Goal: Task Accomplishment & Management: Manage account settings

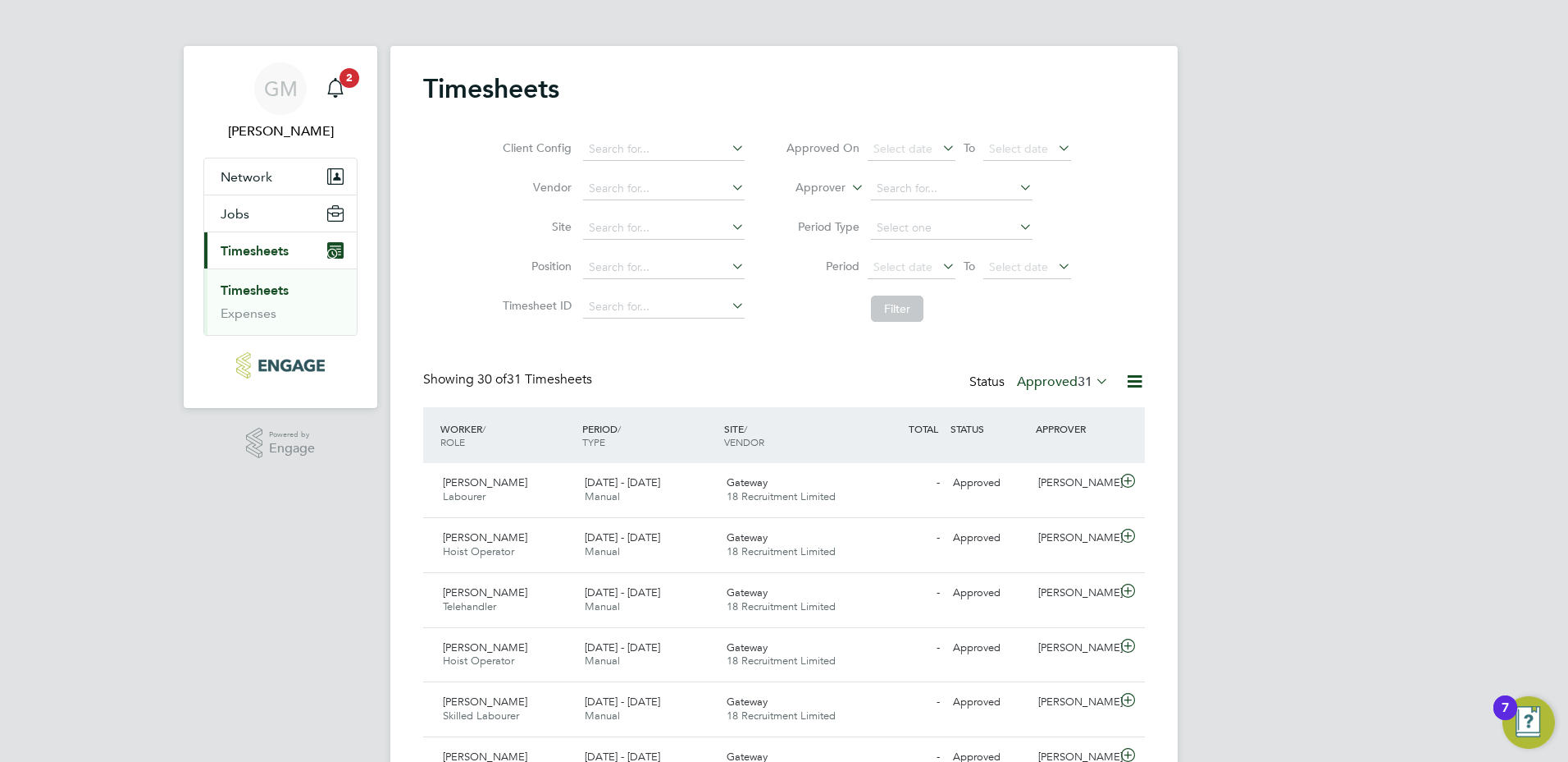
click at [1093, 381] on icon at bounding box center [1093, 381] width 0 height 23
click at [1070, 456] on li "Submitted" at bounding box center [1058, 456] width 76 height 23
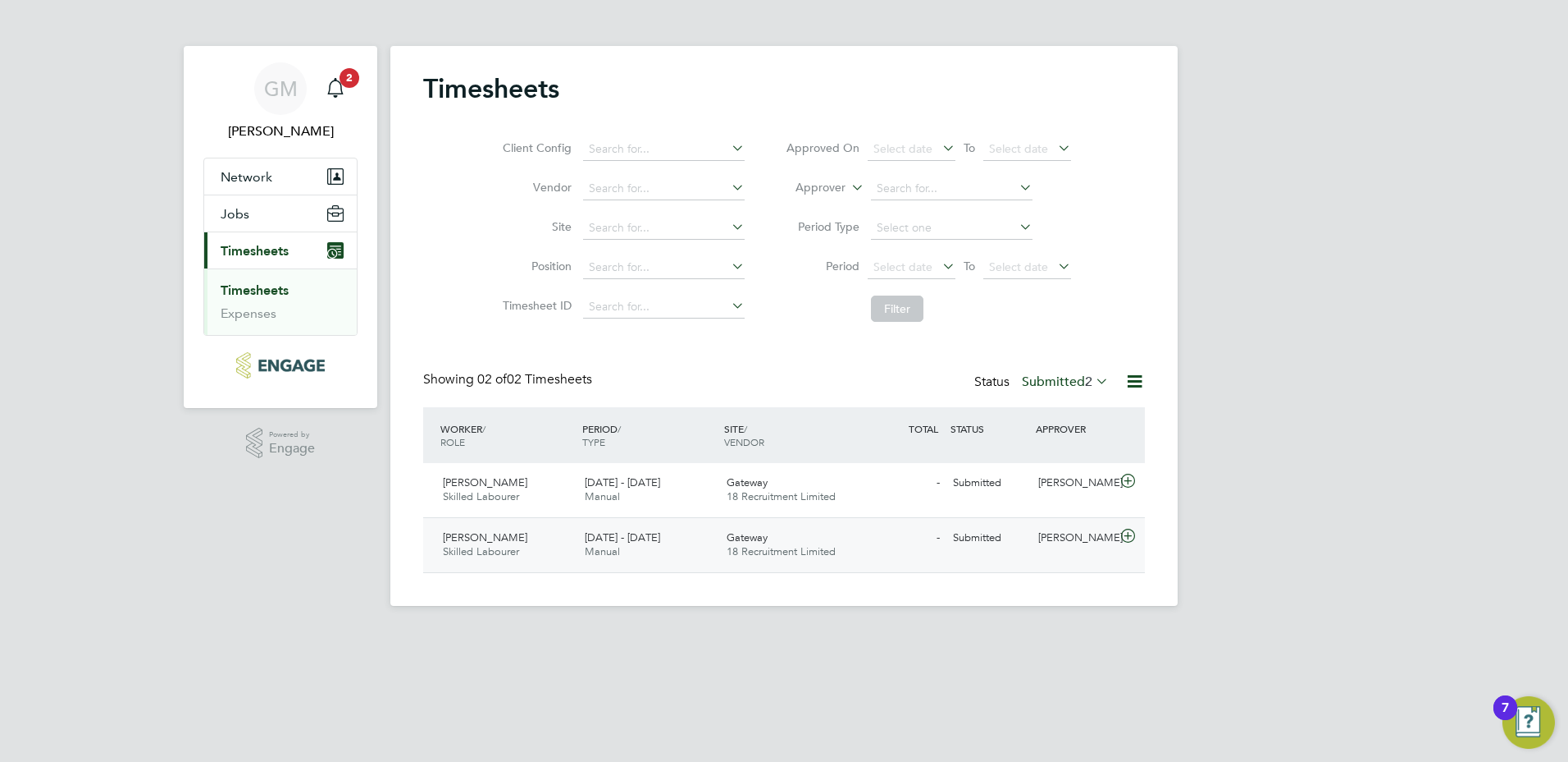
click at [780, 539] on div "Gateway 18 Recruitment Limited" at bounding box center [791, 544] width 142 height 41
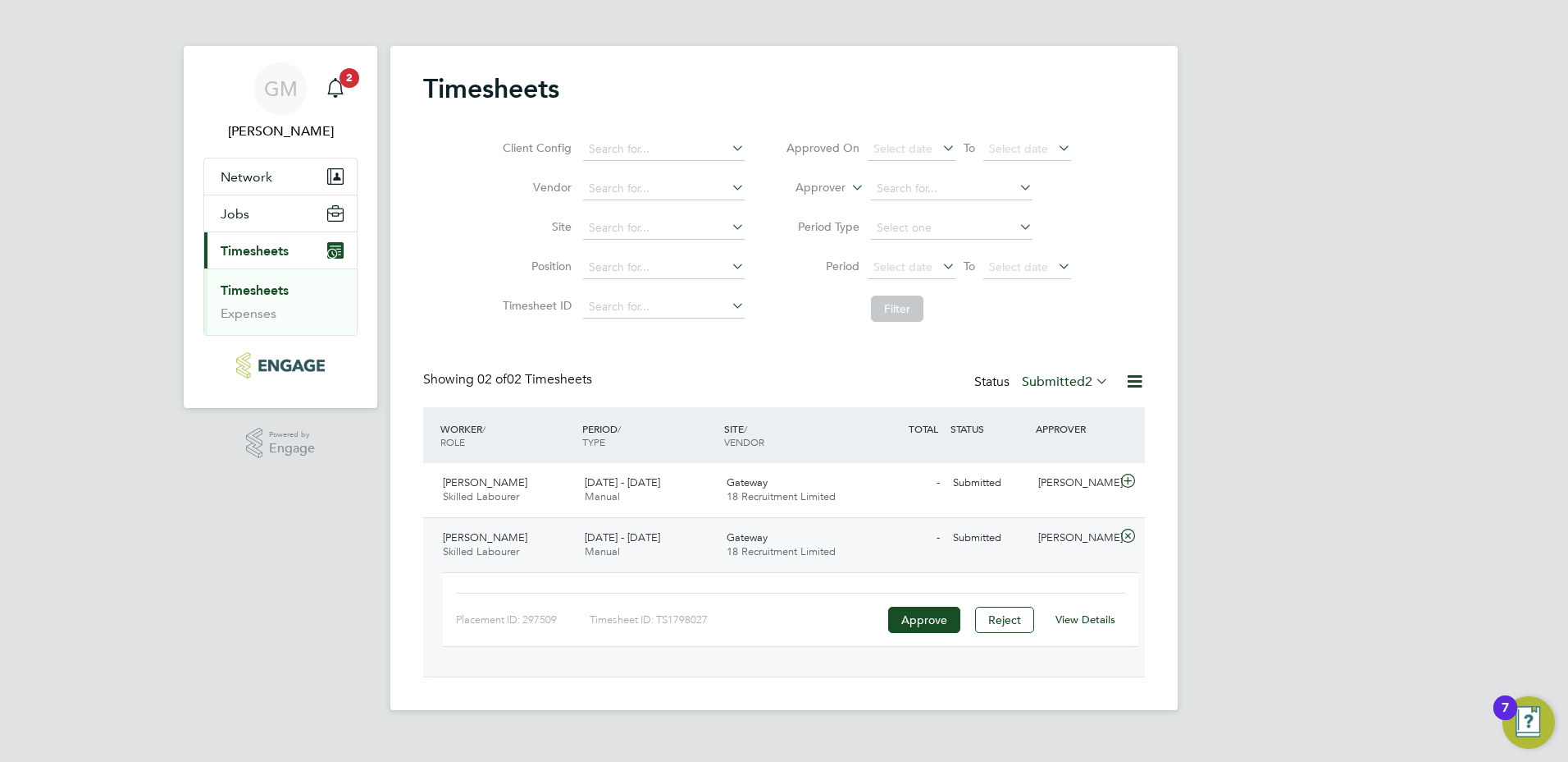
click at [1089, 617] on link "View Details" at bounding box center [1086, 619] width 60 height 14
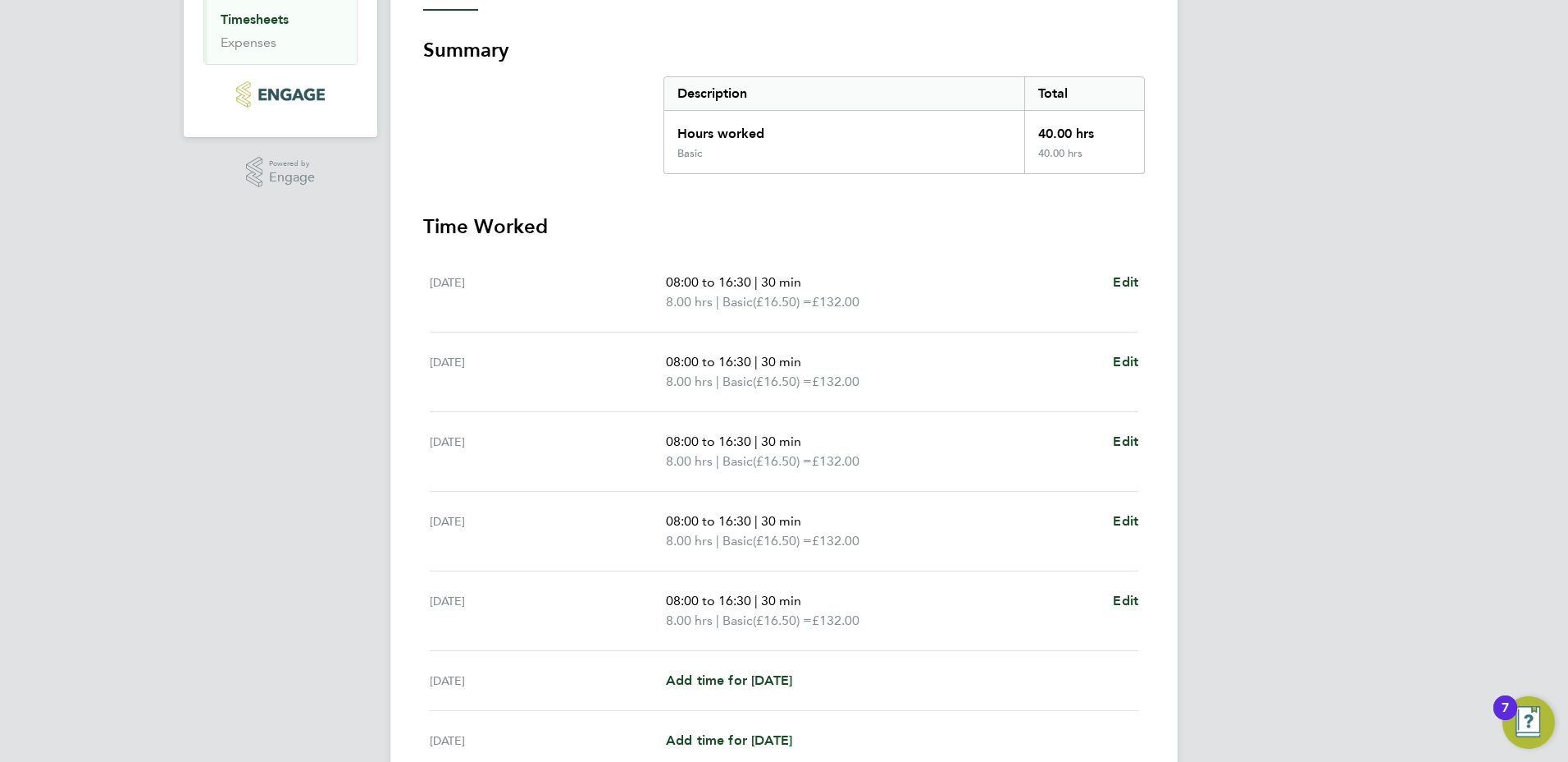
scroll to position [424, 0]
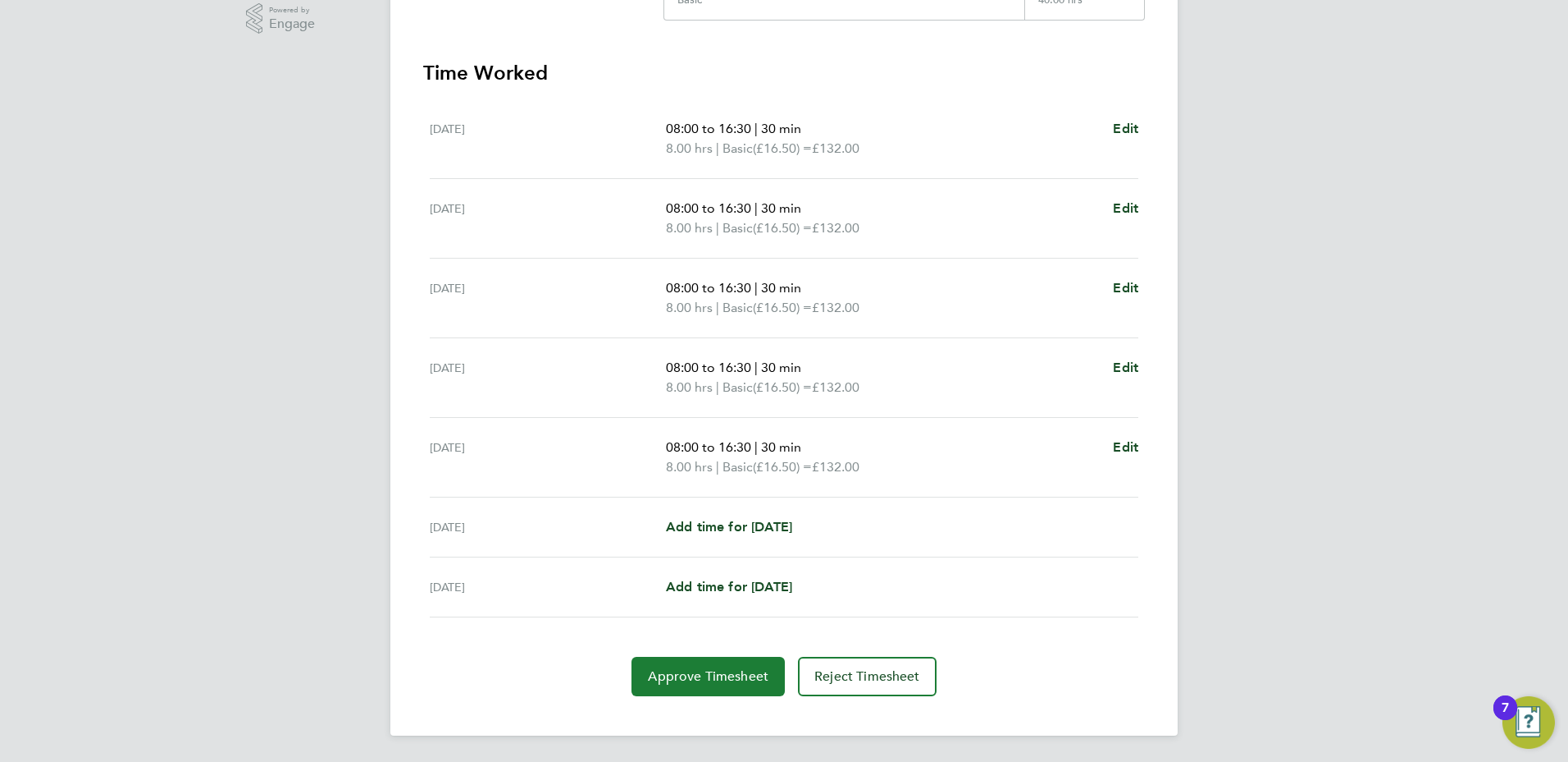
click at [703, 673] on span "Approve Timesheet" at bounding box center [708, 676] width 121 height 16
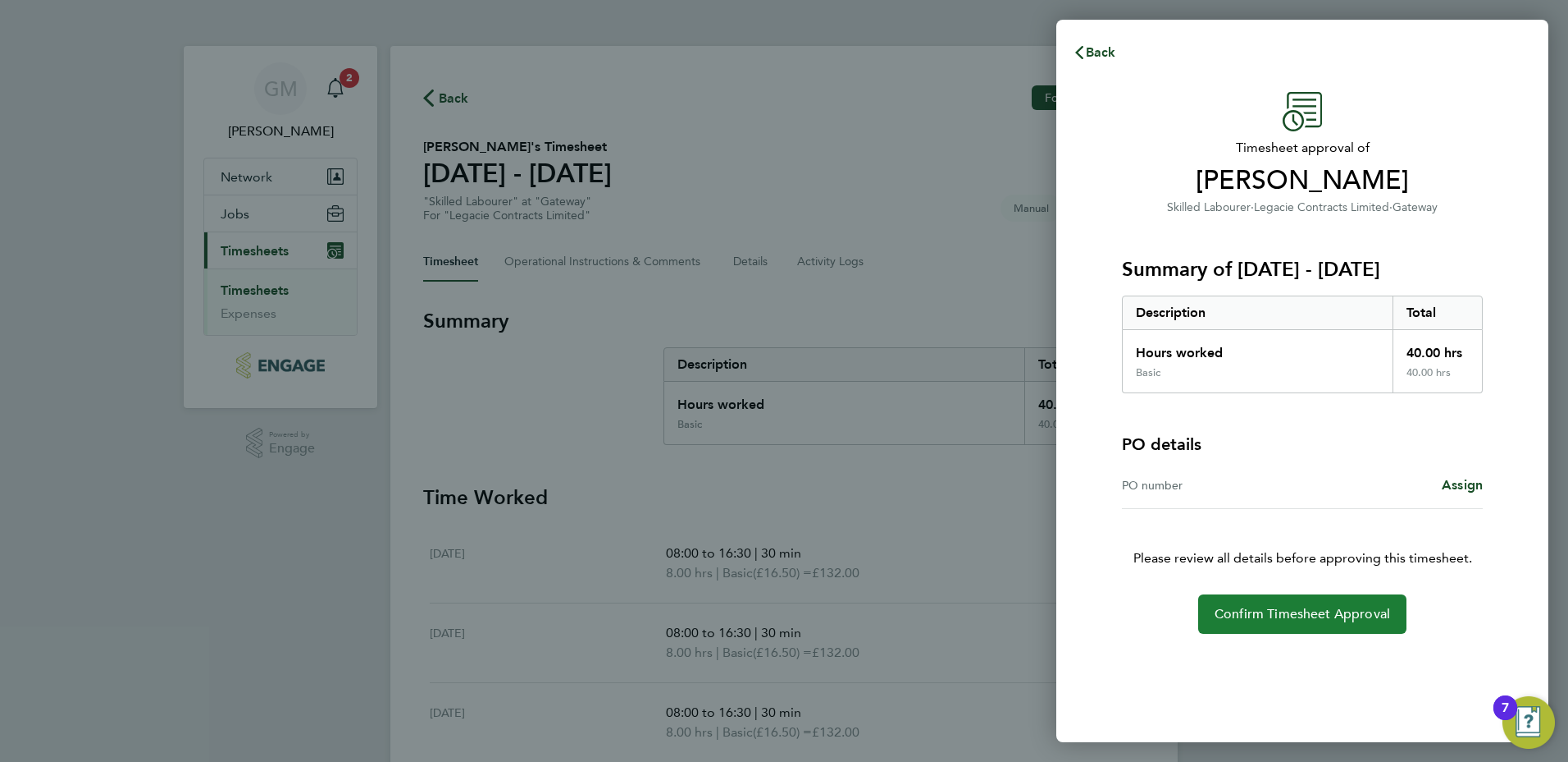
click at [1259, 606] on span "Confirm Timesheet Approval" at bounding box center [1303, 613] width 176 height 16
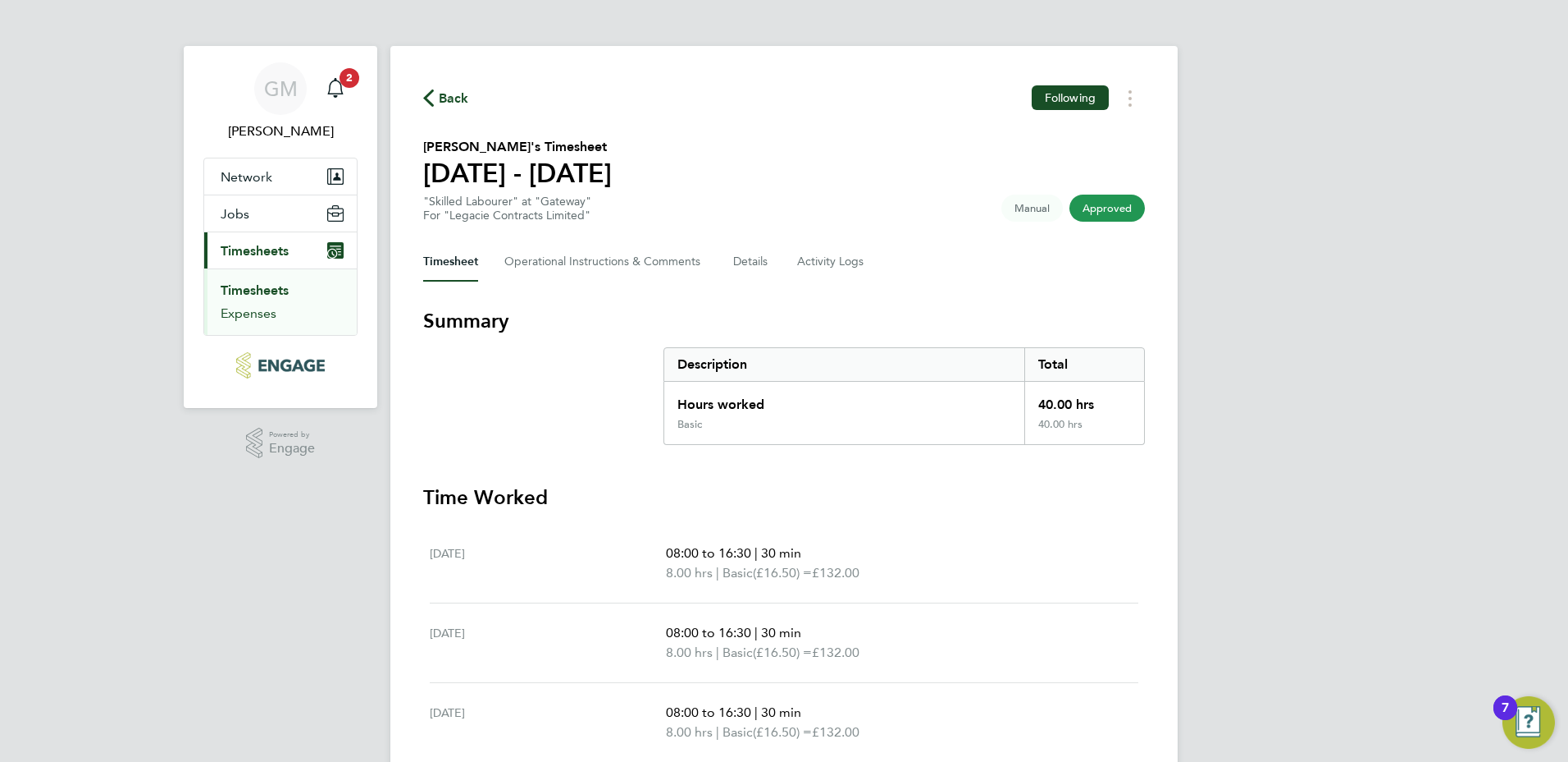
click at [267, 315] on link "Expenses" at bounding box center [249, 314] width 56 height 16
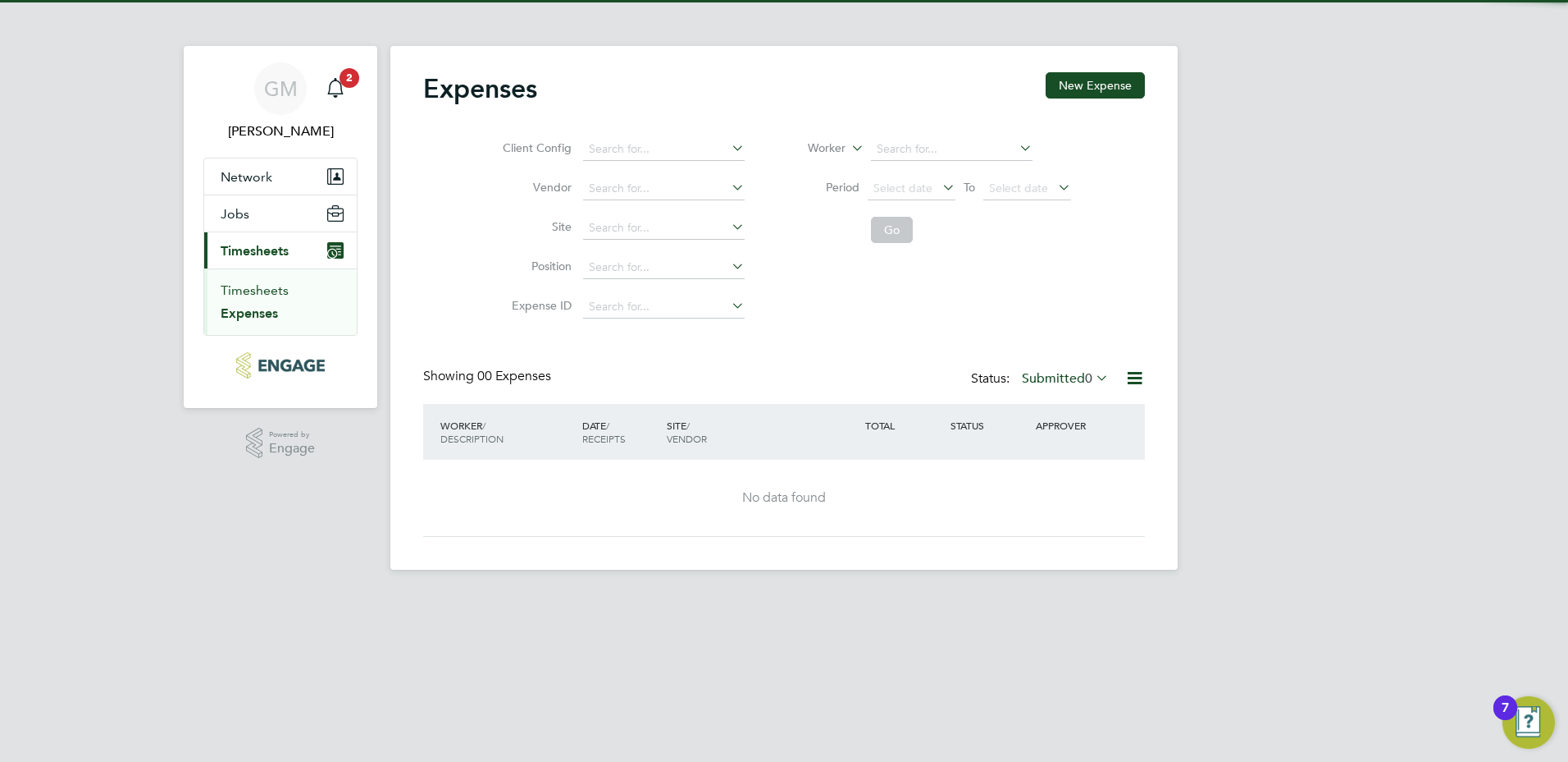
click at [274, 291] on link "Timesheets" at bounding box center [255, 291] width 68 height 16
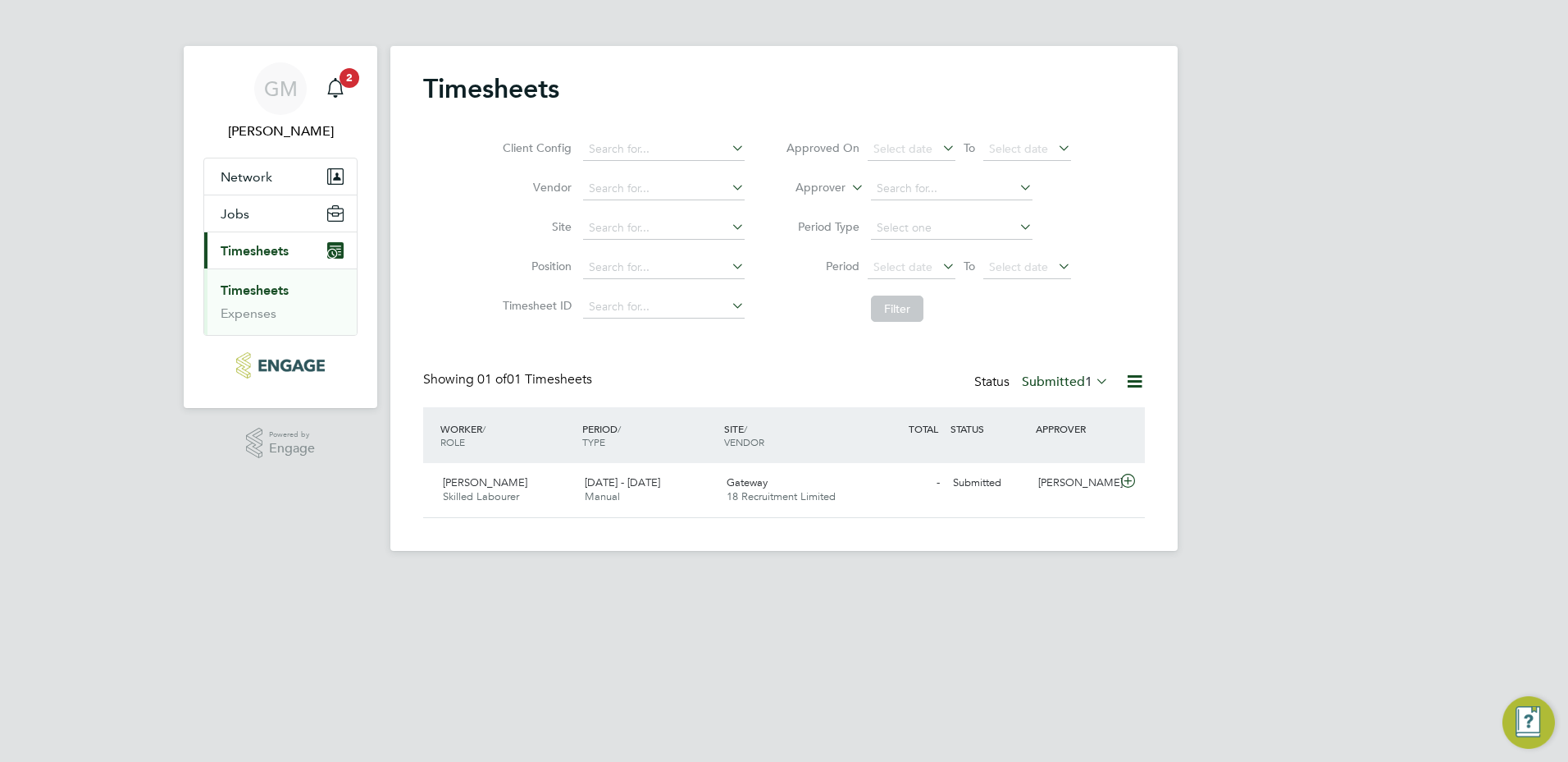
scroll to position [42, 143]
click at [762, 492] on span "18 Recruitment Limited" at bounding box center [781, 496] width 109 height 14
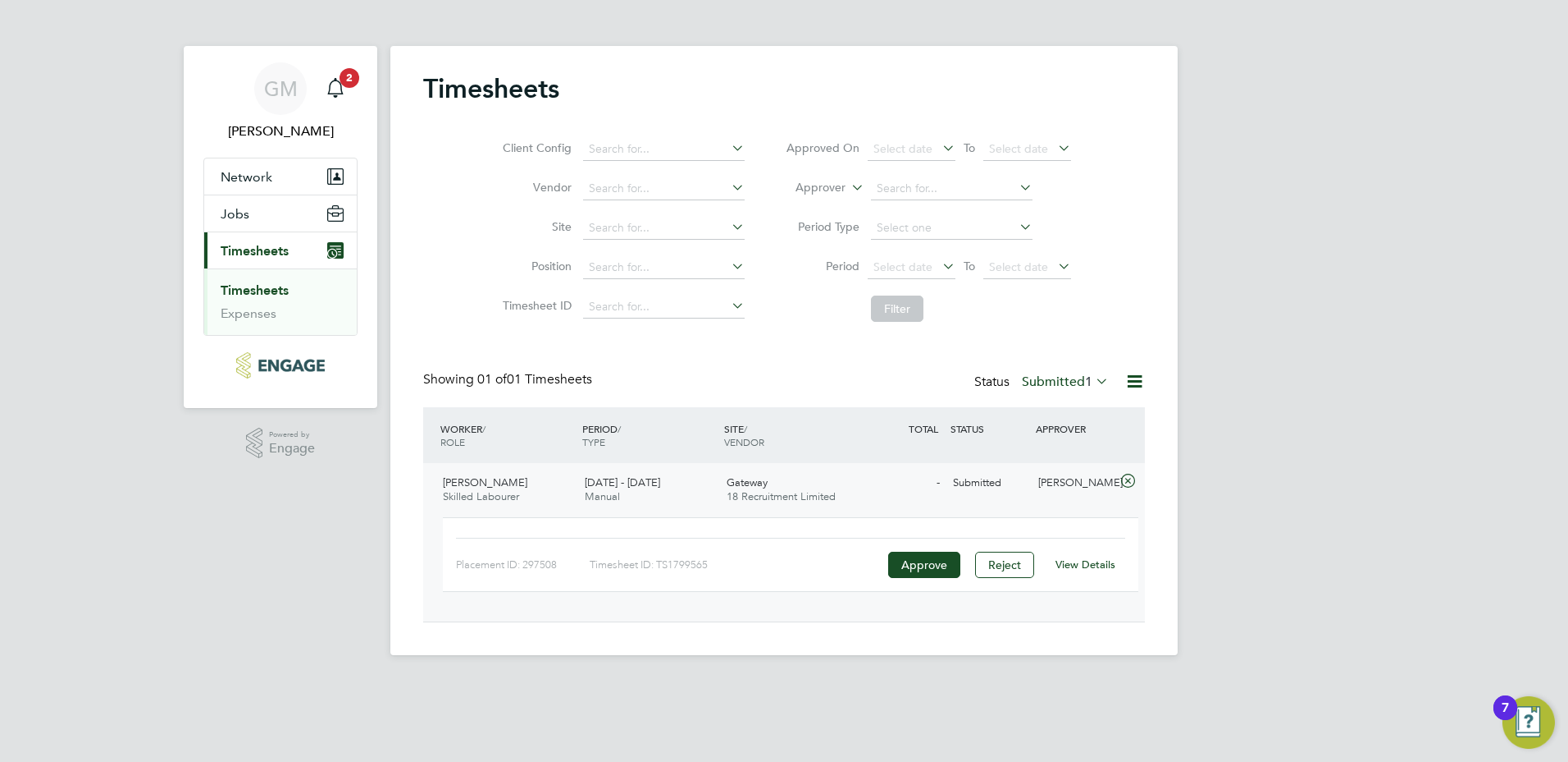
click at [1084, 568] on link "View Details" at bounding box center [1086, 564] width 60 height 14
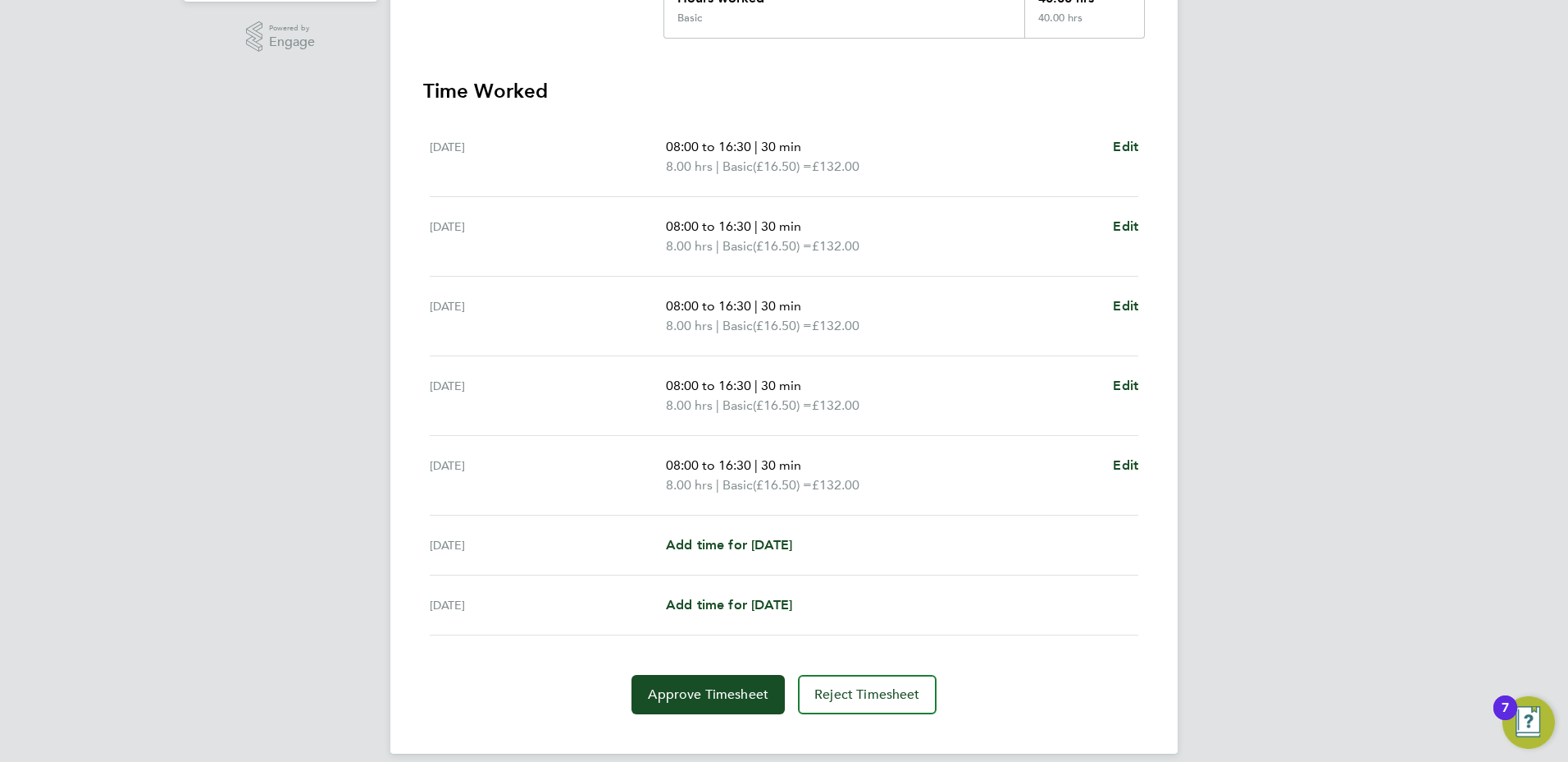
scroll to position [410, 0]
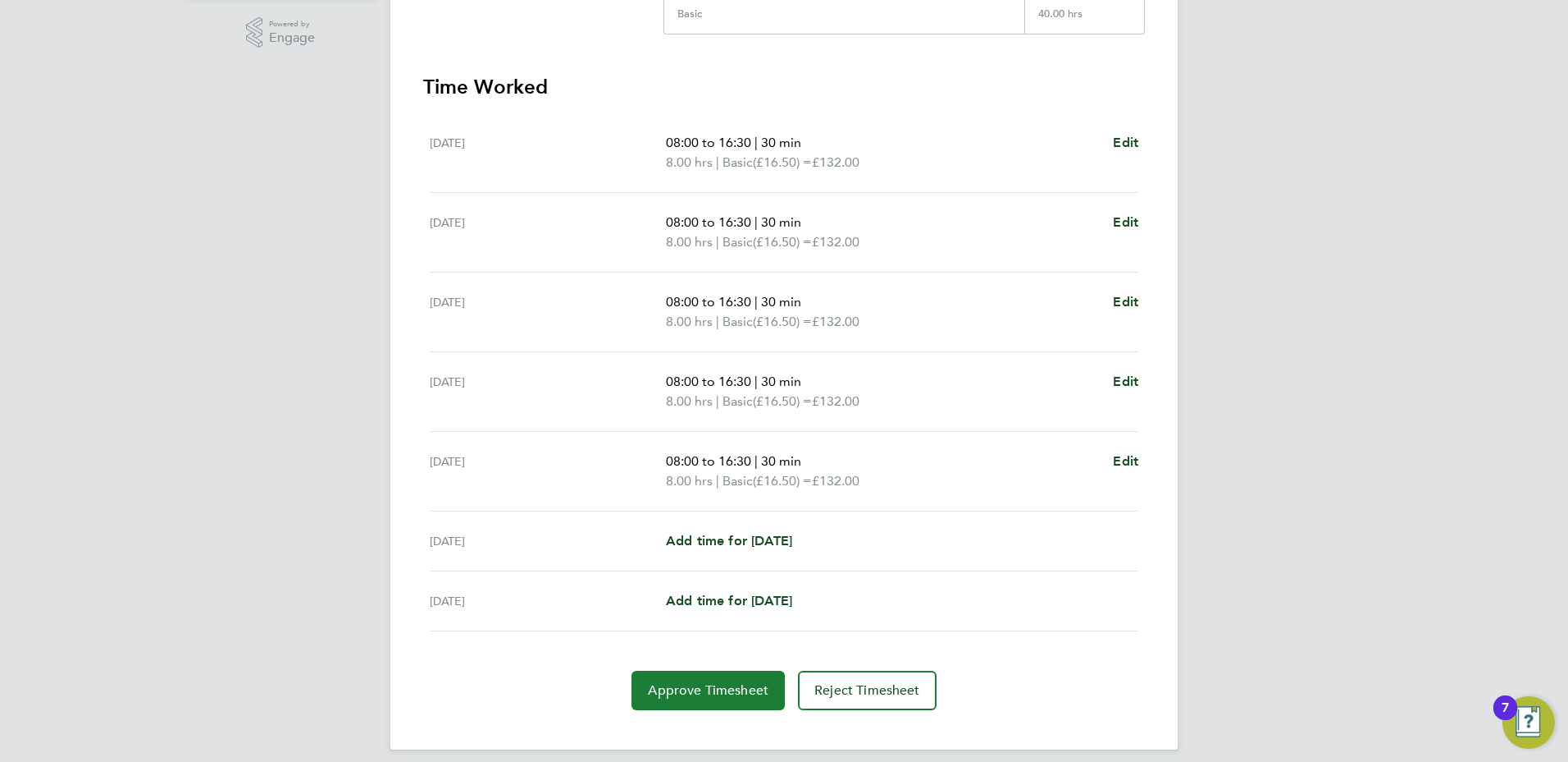
click at [732, 686] on span "Approve Timesheet" at bounding box center [708, 690] width 121 height 16
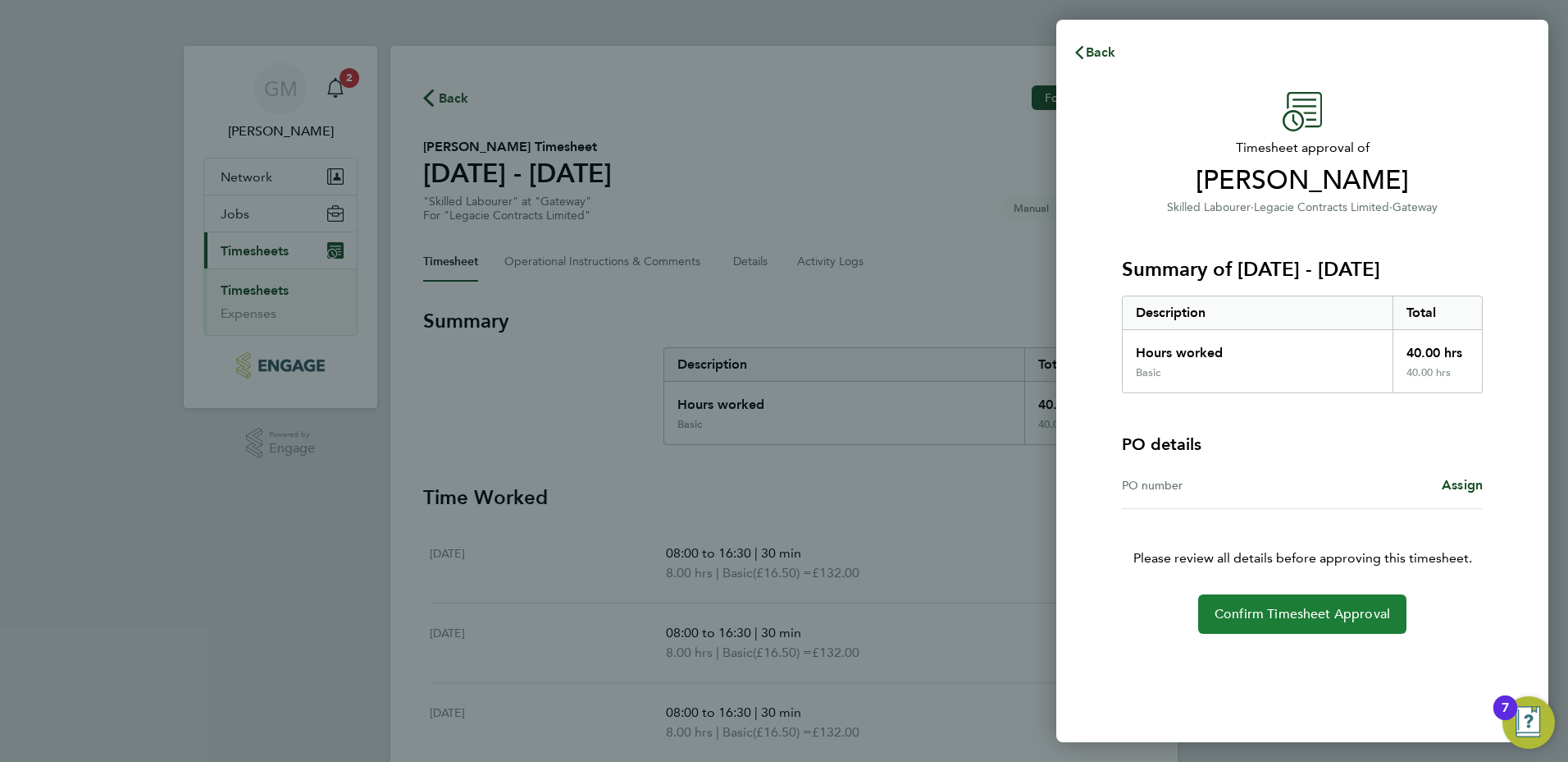
click at [1334, 616] on span "Confirm Timesheet Approval" at bounding box center [1303, 613] width 176 height 16
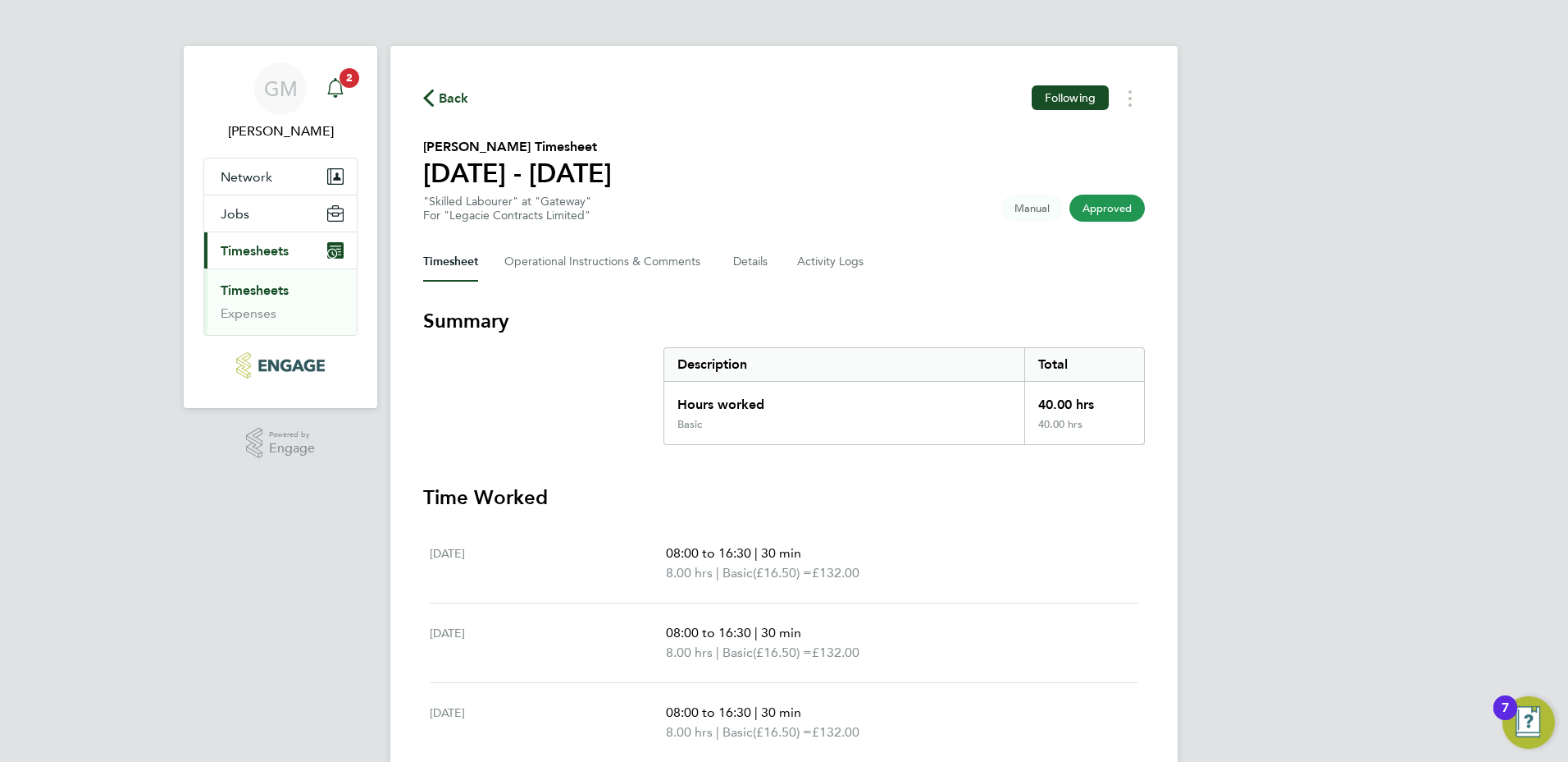
click at [347, 85] on span "2" at bounding box center [349, 78] width 20 height 20
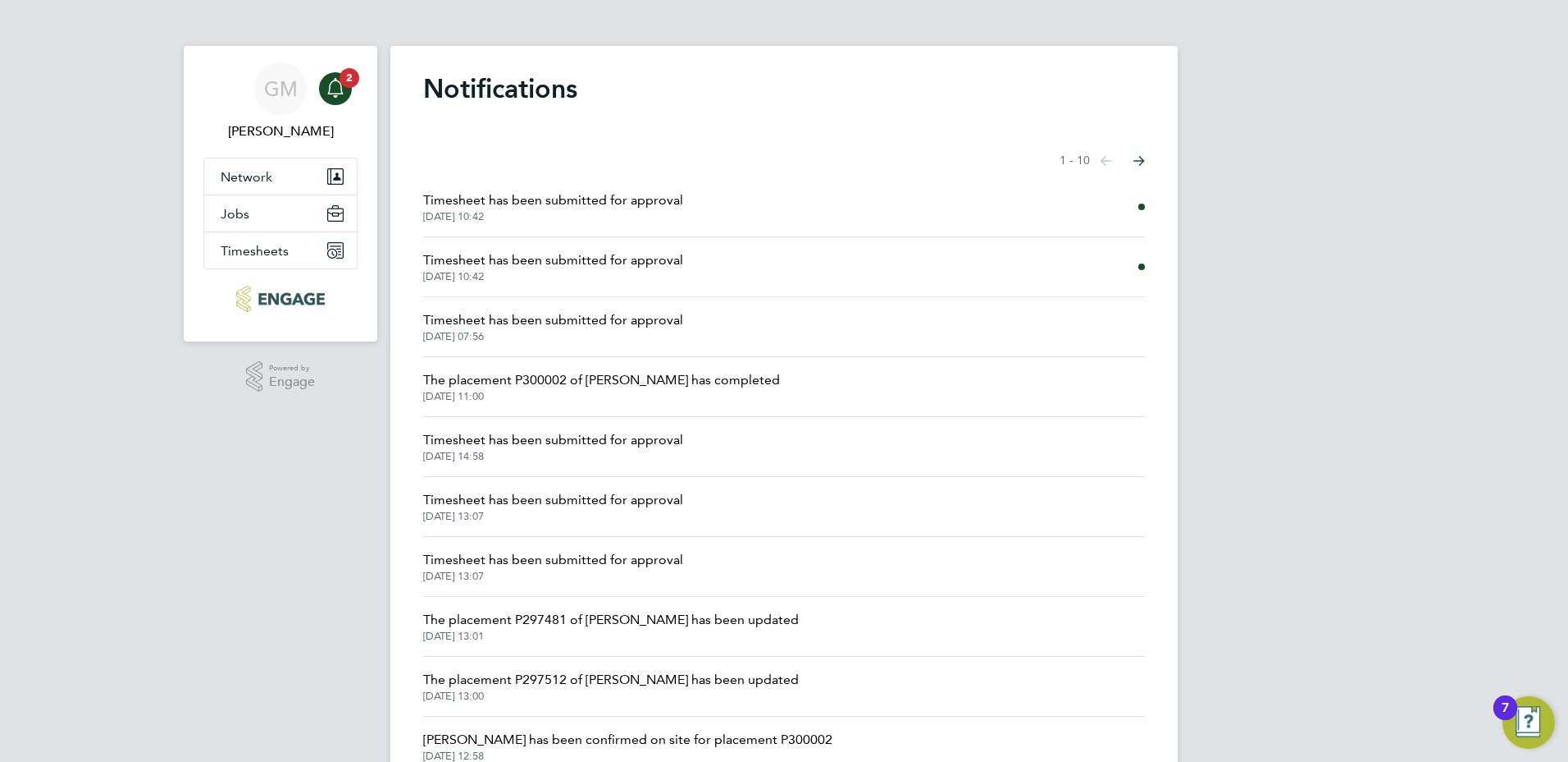
click at [850, 259] on li "Timesheet has been submitted for approval 11 Aug 2025, 10:42" at bounding box center [784, 267] width 722 height 60
click at [585, 254] on span "Timesheet has been submitted for approval" at bounding box center [553, 261] width 260 height 20
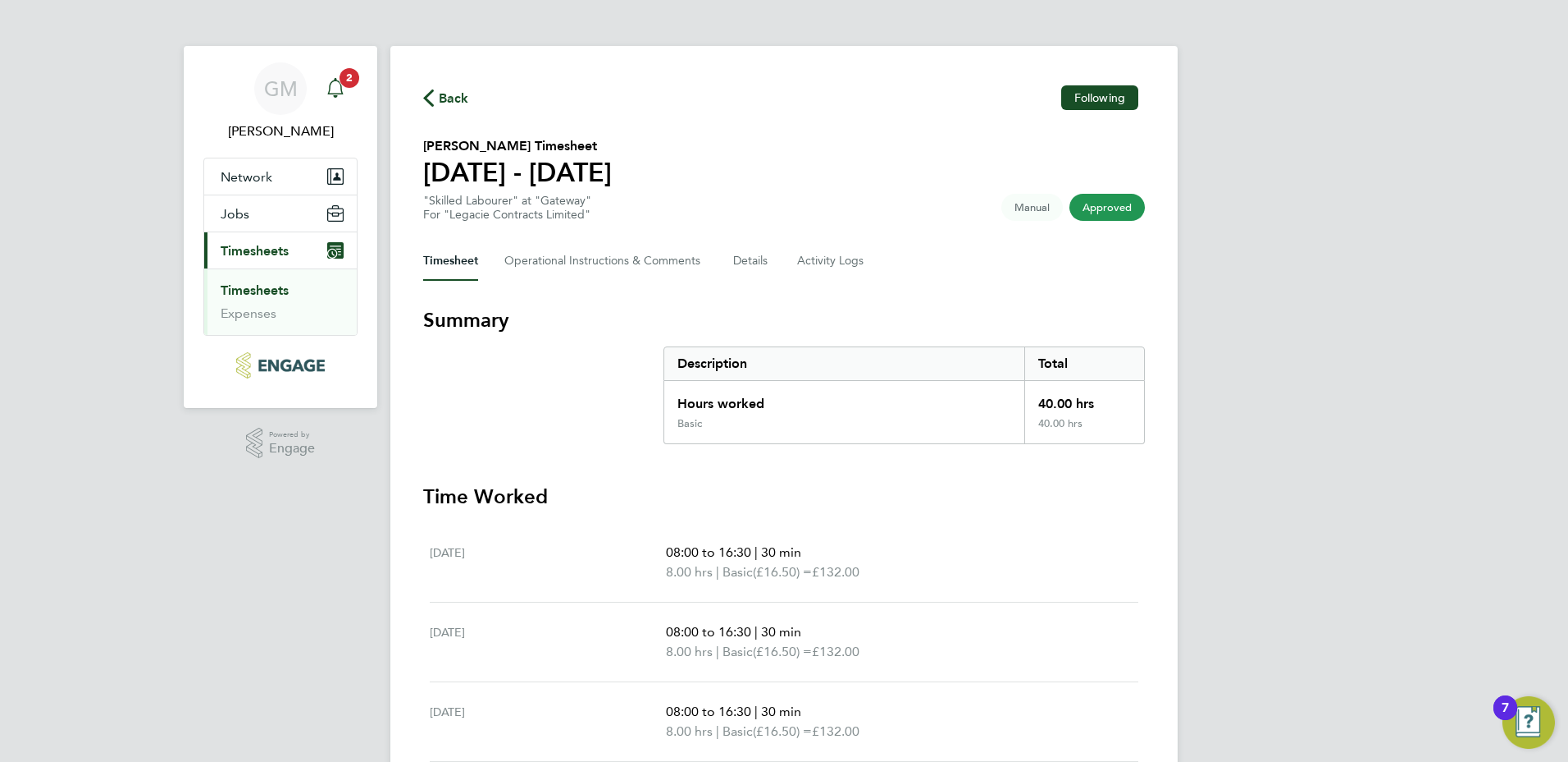
click at [340, 89] on icon "Main navigation" at bounding box center [335, 88] width 20 height 20
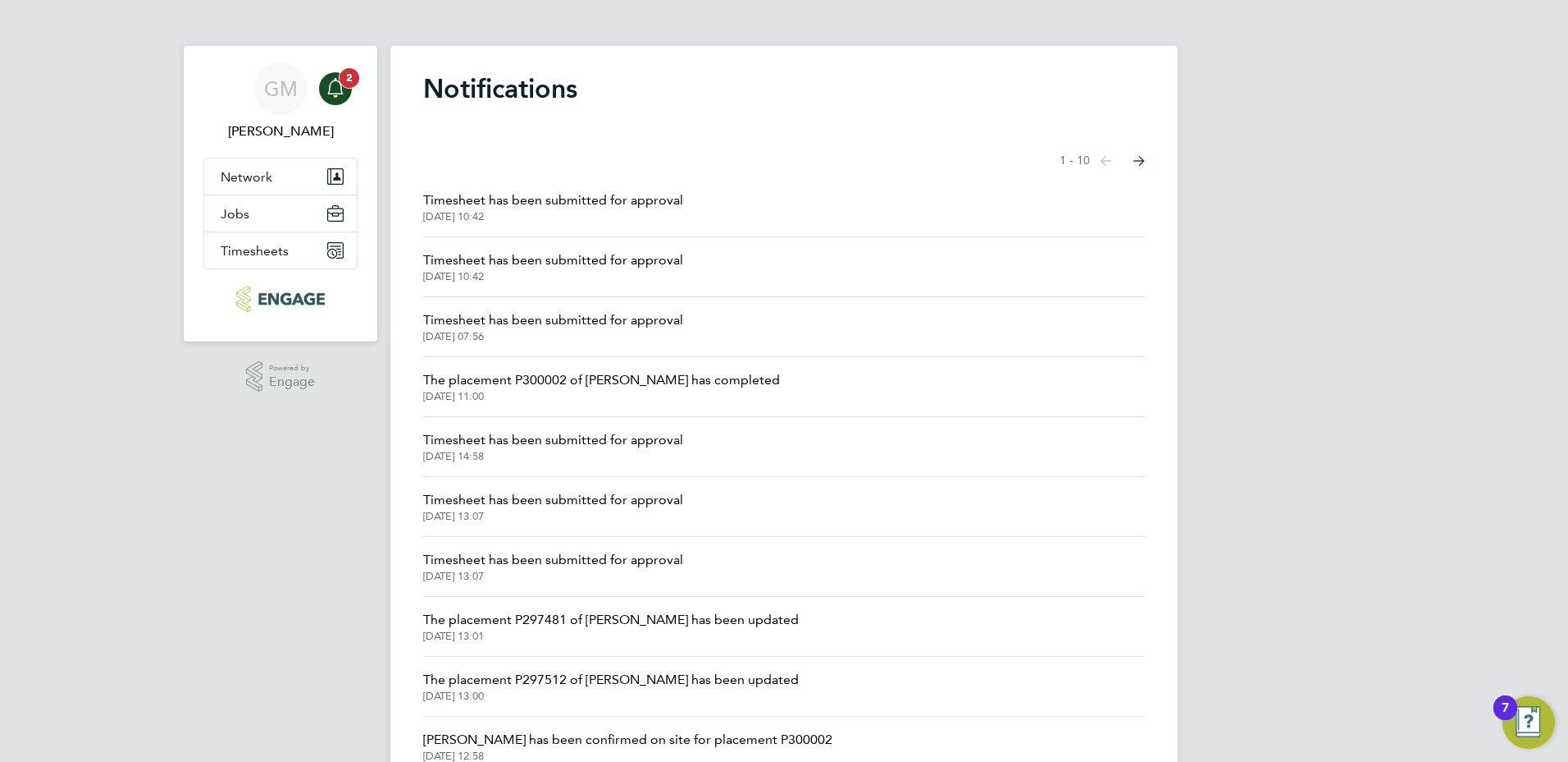
click at [356, 76] on span "2" at bounding box center [349, 78] width 20 height 20
